Goal: Complete application form: Complete application form

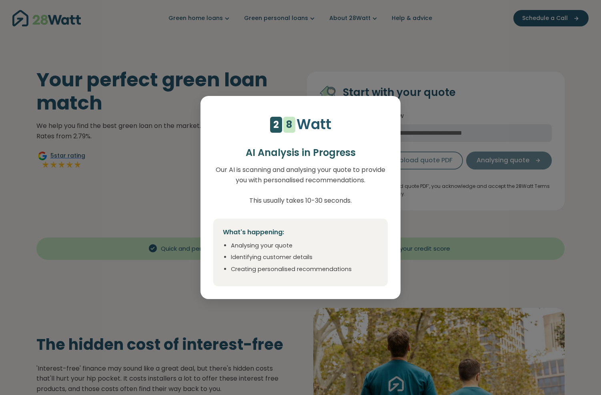
select select "***"
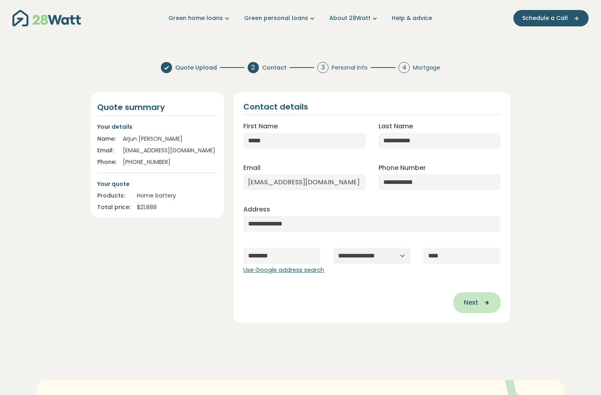
click at [479, 305] on icon "button" at bounding box center [484, 302] width 12 height 7
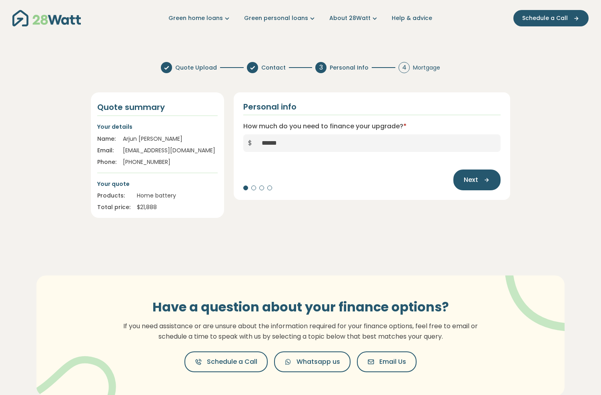
click at [253, 187] on div at bounding box center [253, 188] width 5 height 5
click at [475, 185] on span "Next" at bounding box center [471, 180] width 14 height 10
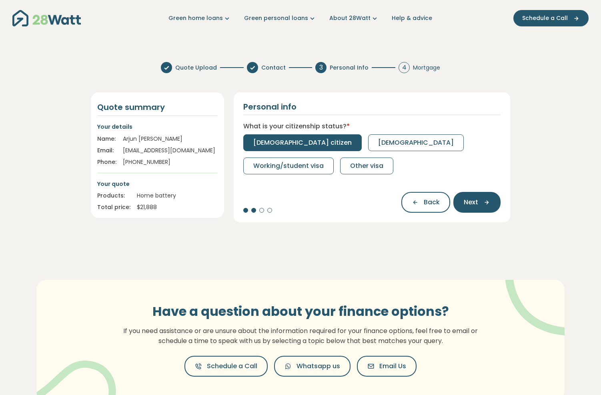
click at [301, 142] on span "[DEMOGRAPHIC_DATA] citizen" at bounding box center [302, 143] width 98 height 10
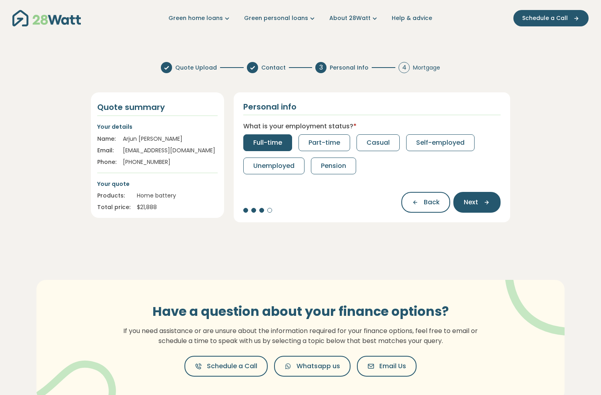
click at [271, 140] on span "Full-time" at bounding box center [267, 143] width 29 height 10
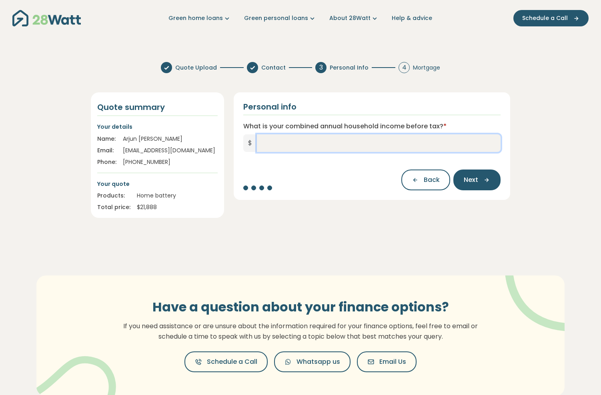
click at [288, 146] on input "What is your combined annual household income before tax? *" at bounding box center [379, 143] width 244 height 18
type input "*******"
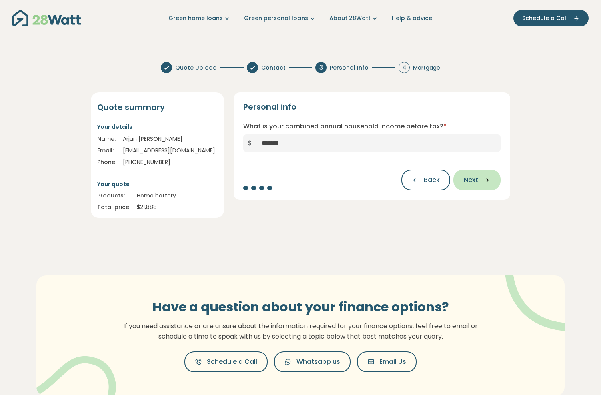
click at [477, 185] on span "Next" at bounding box center [471, 180] width 14 height 10
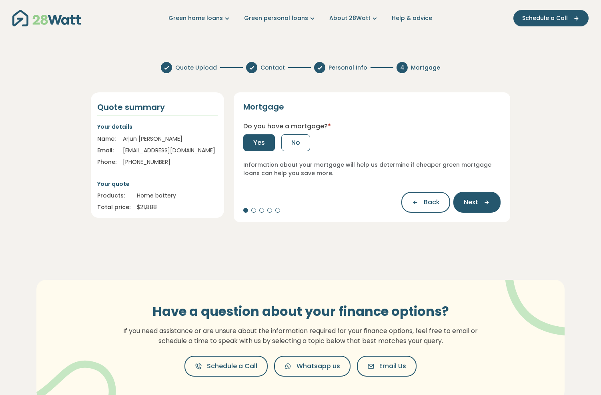
click at [265, 144] on button "Yes" at bounding box center [259, 142] width 32 height 17
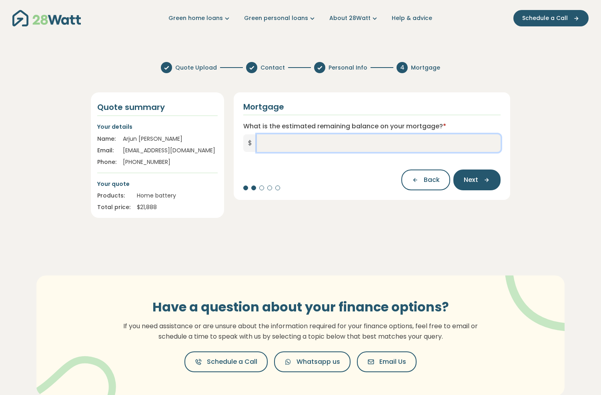
click at [303, 144] on input "What is the estimated remaining balance on your mortgage? *" at bounding box center [379, 143] width 244 height 18
type input "*********"
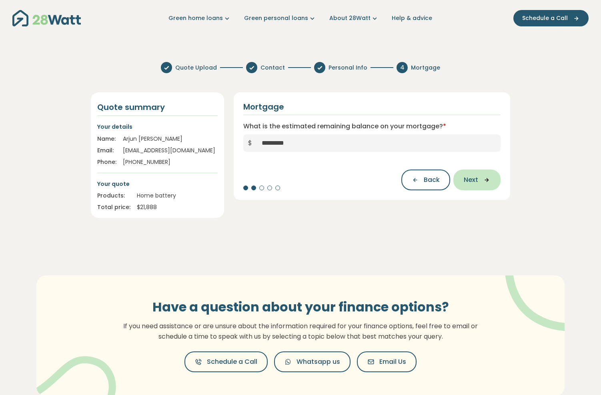
click at [488, 186] on button "Next" at bounding box center [476, 180] width 47 height 21
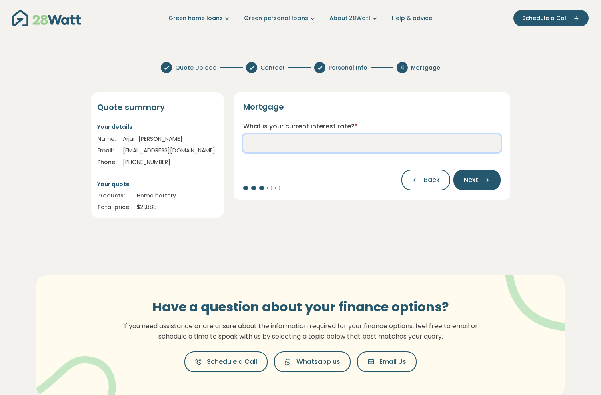
click at [394, 148] on input "What is your current interest rate? *" at bounding box center [371, 143] width 257 height 18
type input "****"
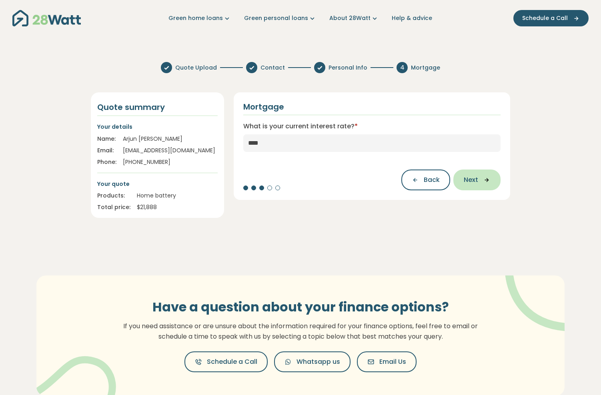
click at [485, 174] on button "Next" at bounding box center [476, 180] width 47 height 21
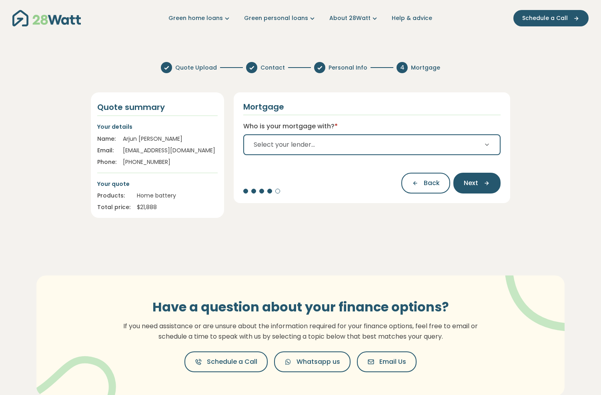
click at [437, 143] on button "Select your lender..." at bounding box center [371, 144] width 257 height 21
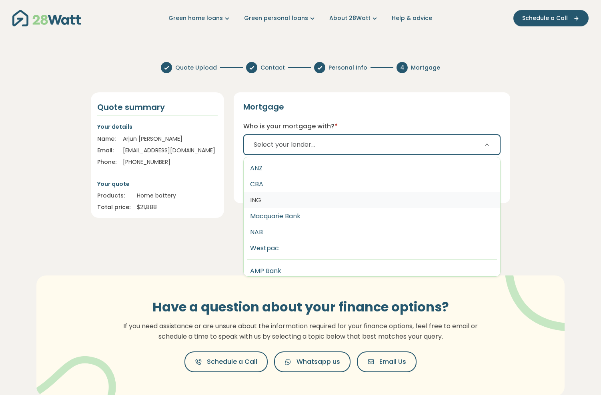
click at [327, 201] on button "ING" at bounding box center [372, 201] width 257 height 16
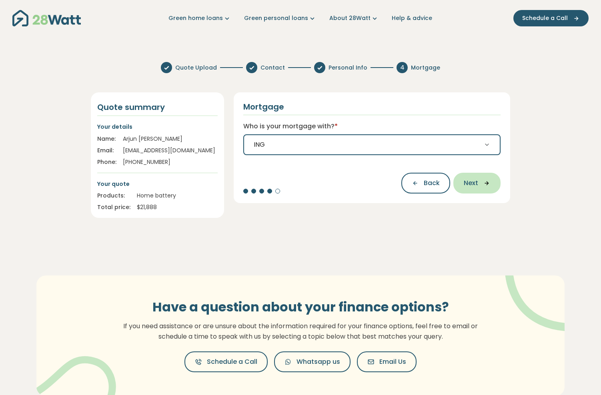
click at [473, 183] on span "Next" at bounding box center [471, 183] width 14 height 10
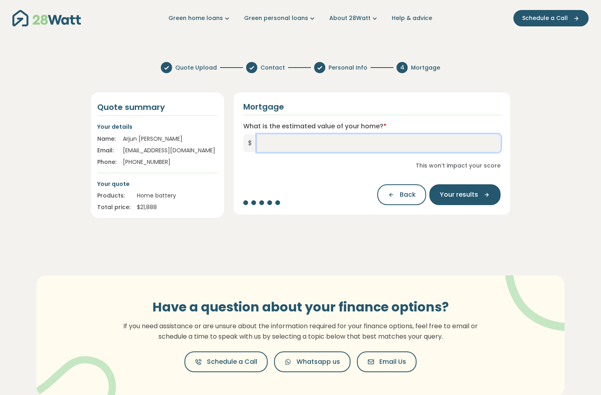
click at [343, 142] on input "What is the estimated value of your home? *" at bounding box center [379, 143] width 244 height 18
type input "*********"
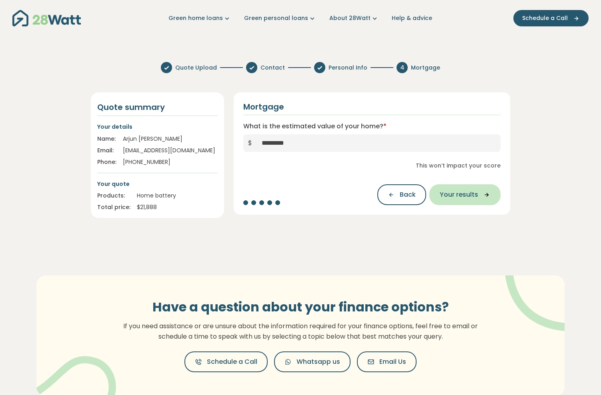
click at [477, 197] on span "Your results" at bounding box center [459, 195] width 38 height 10
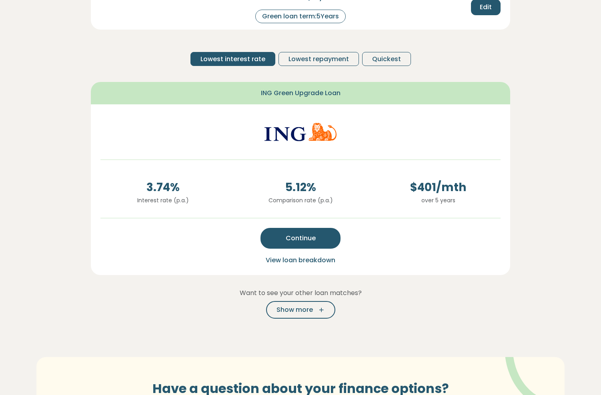
scroll to position [124, 0]
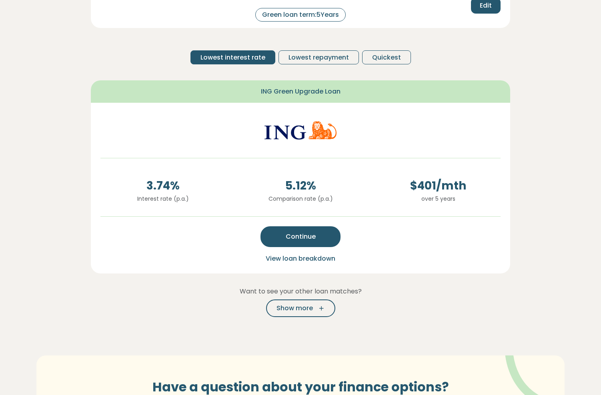
click at [323, 257] on span "View loan breakdown" at bounding box center [301, 258] width 70 height 9
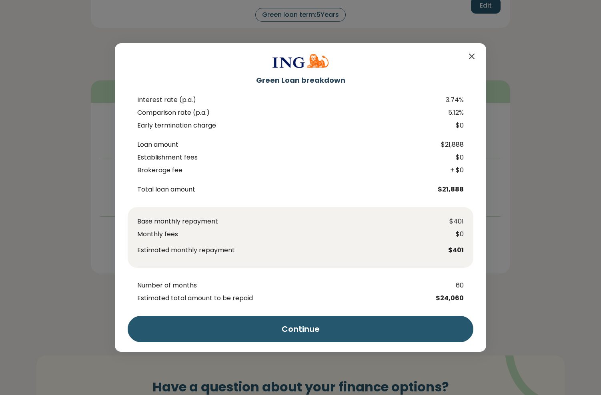
click at [472, 56] on icon "Close" at bounding box center [471, 56] width 5 height 5
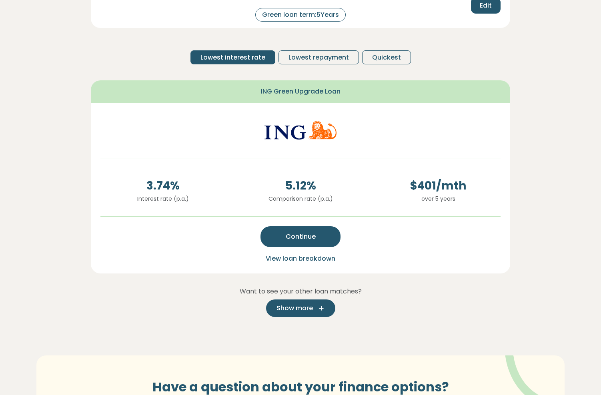
click at [297, 311] on span "Show more" at bounding box center [295, 309] width 36 height 10
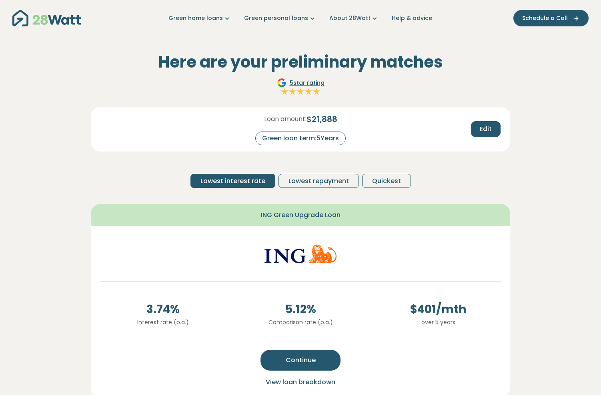
scroll to position [0, 0]
click at [489, 126] on span "Edit" at bounding box center [486, 129] width 12 height 10
click at [323, 120] on span "$ 21,888" at bounding box center [322, 119] width 31 height 12
click at [340, 141] on input "*" at bounding box center [334, 139] width 32 height 14
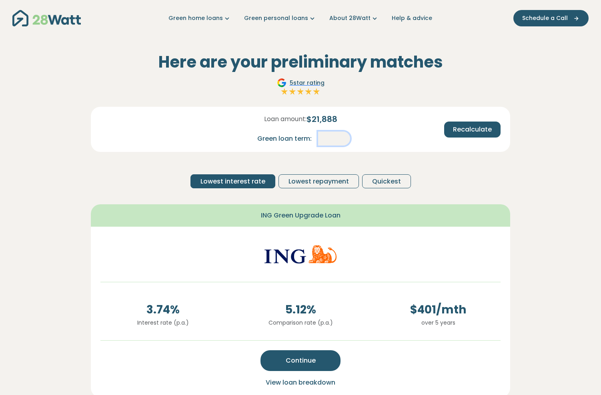
type input "*"
click at [462, 128] on span "Recalculate" at bounding box center [472, 130] width 39 height 10
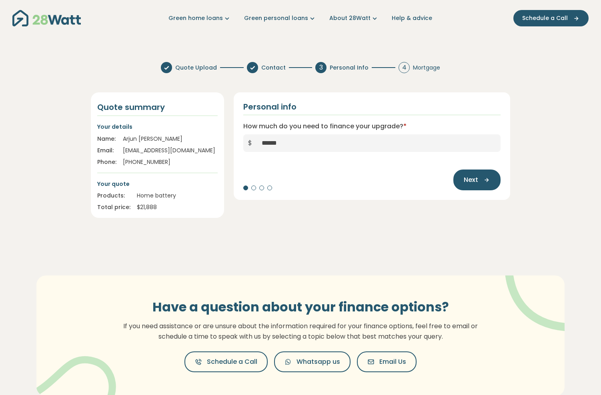
click at [63, 22] on img "Main navigation" at bounding box center [46, 18] width 68 height 16
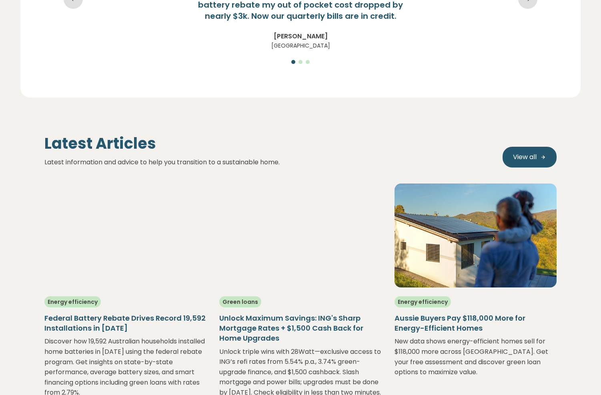
scroll to position [1303, 0]
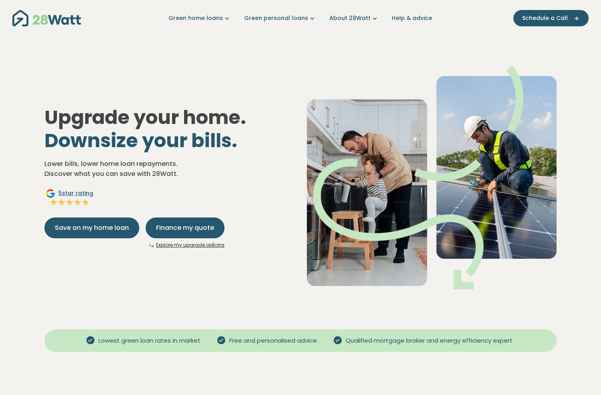
scroll to position [1303, 0]
